Goal: Information Seeking & Learning: Learn about a topic

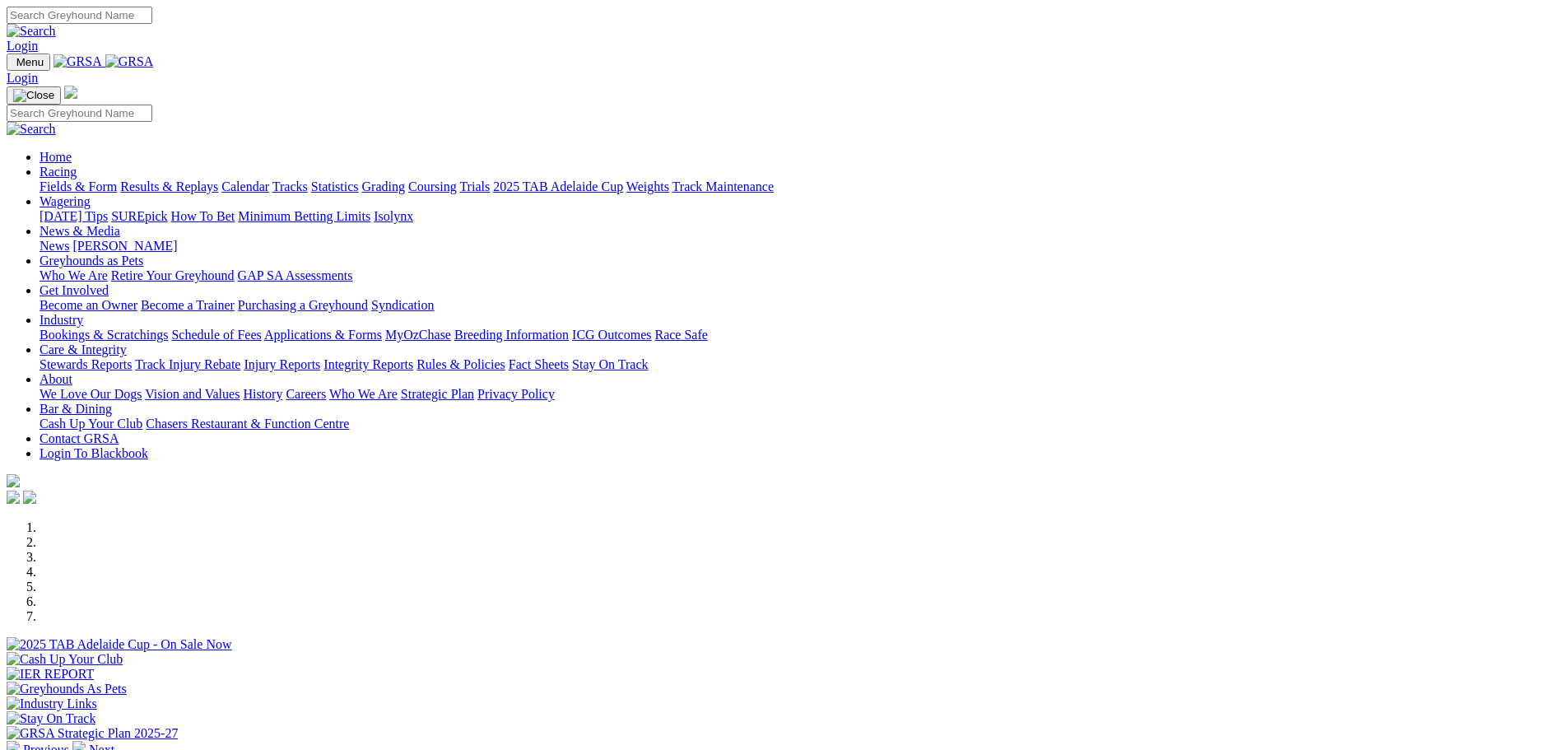
click at [269, 180] on link "Calendar" at bounding box center [245, 187] width 48 height 14
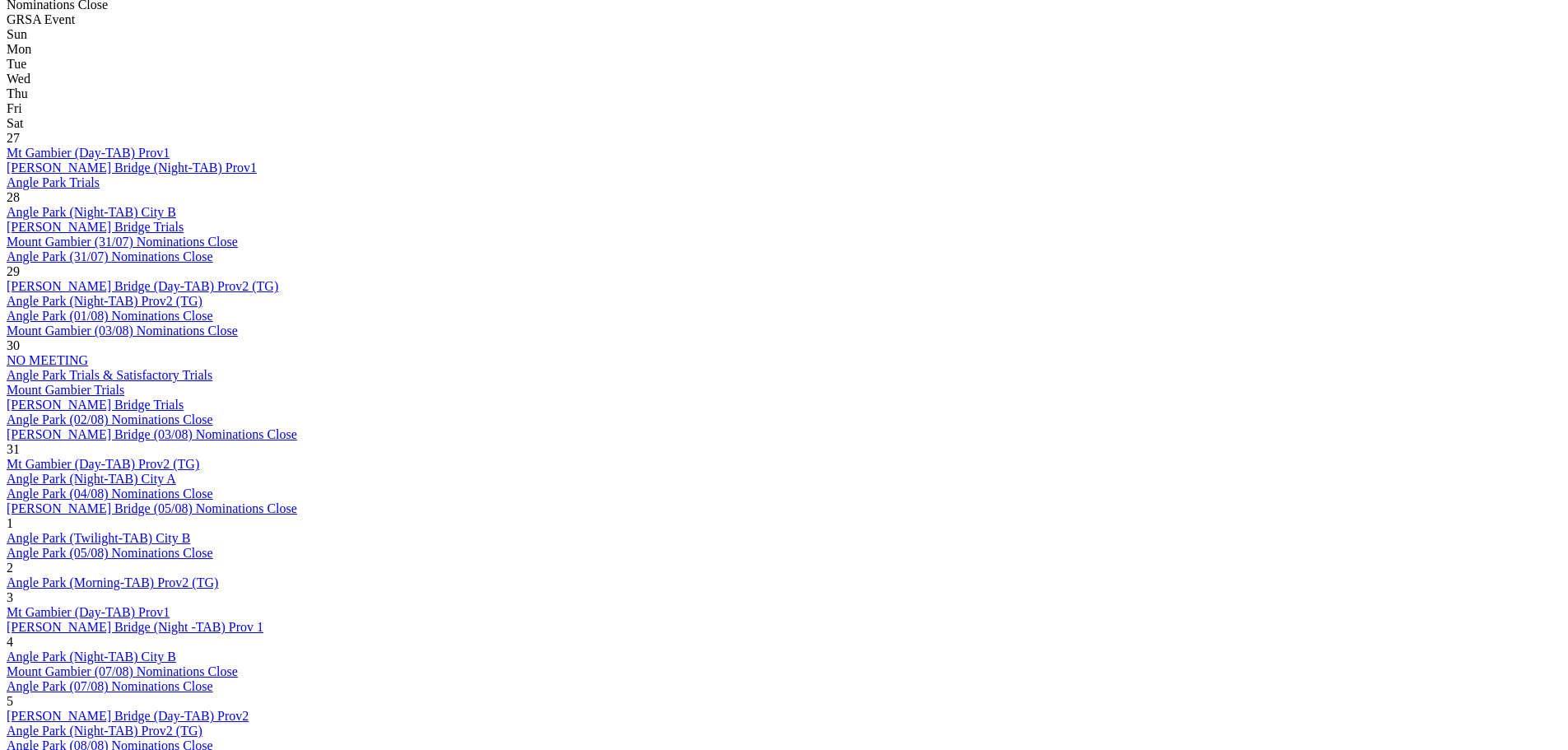
scroll to position [823, 0]
